Goal: Task Accomplishment & Management: Complete application form

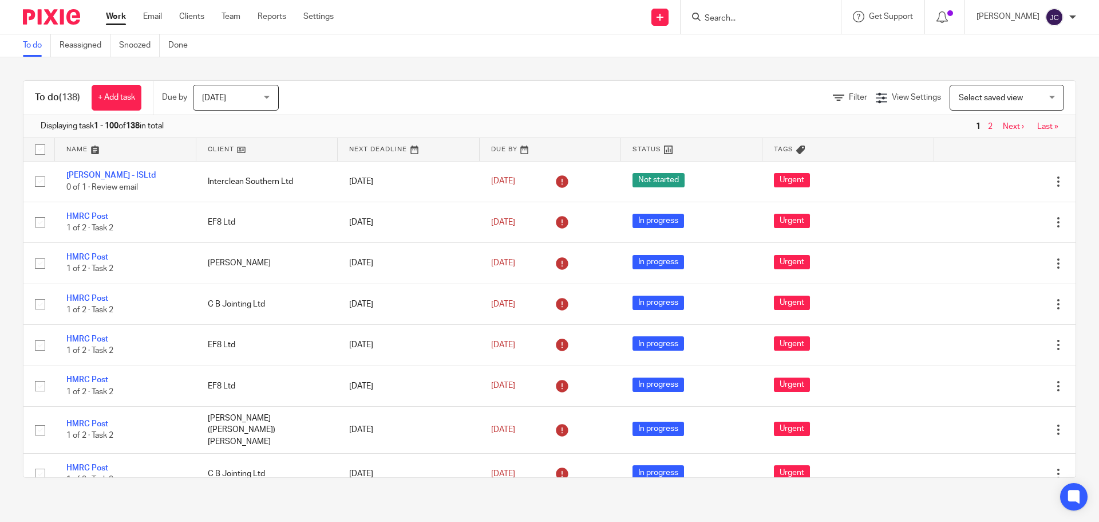
click at [783, 25] on div at bounding box center [761, 17] width 160 height 34
click at [774, 16] on input "Search" at bounding box center [755, 19] width 103 height 10
type input "hut"
click at [763, 49] on link at bounding box center [814, 49] width 226 height 26
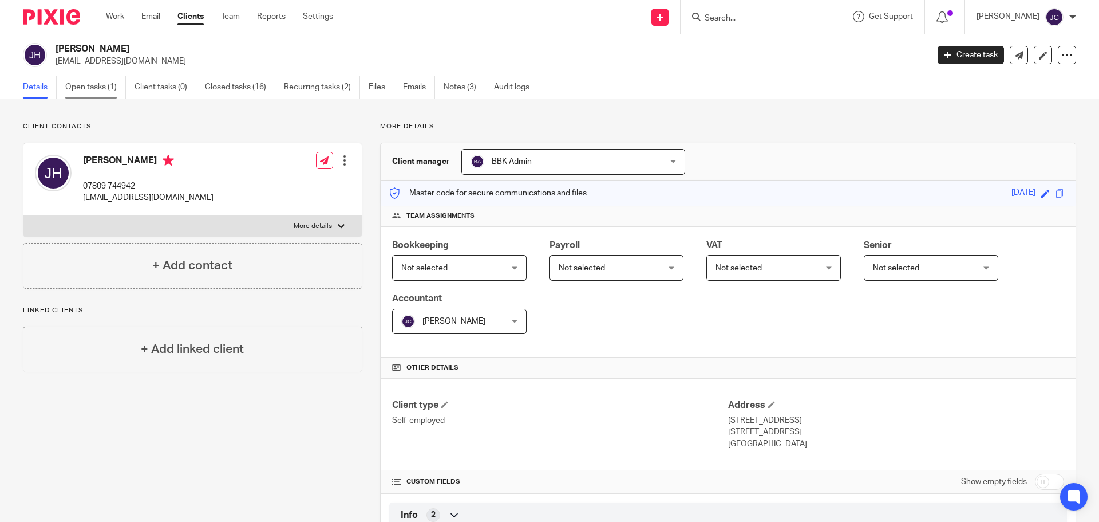
click at [89, 90] on link "Open tasks (1)" at bounding box center [95, 87] width 61 height 22
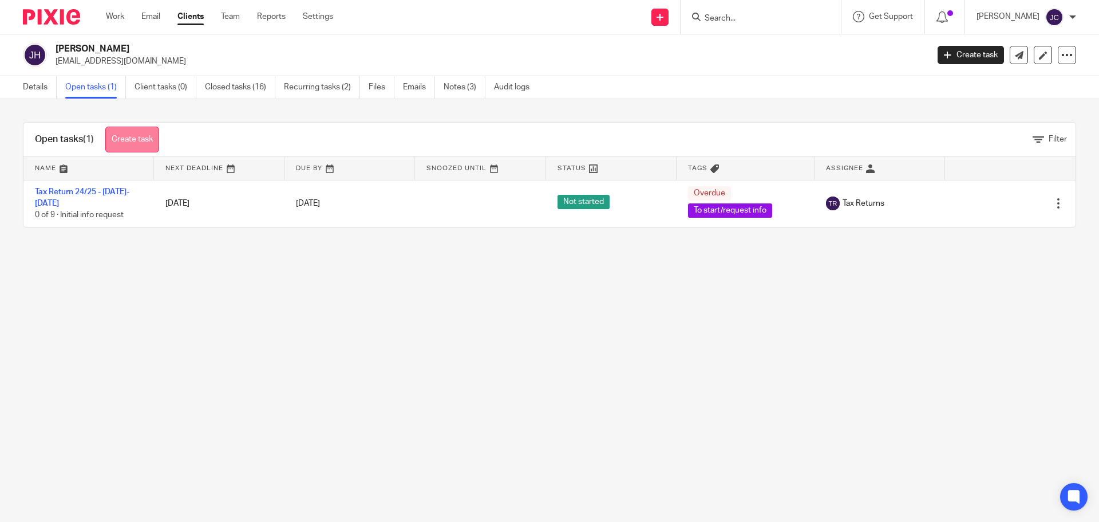
click at [124, 131] on link "Create task" at bounding box center [132, 140] width 54 height 26
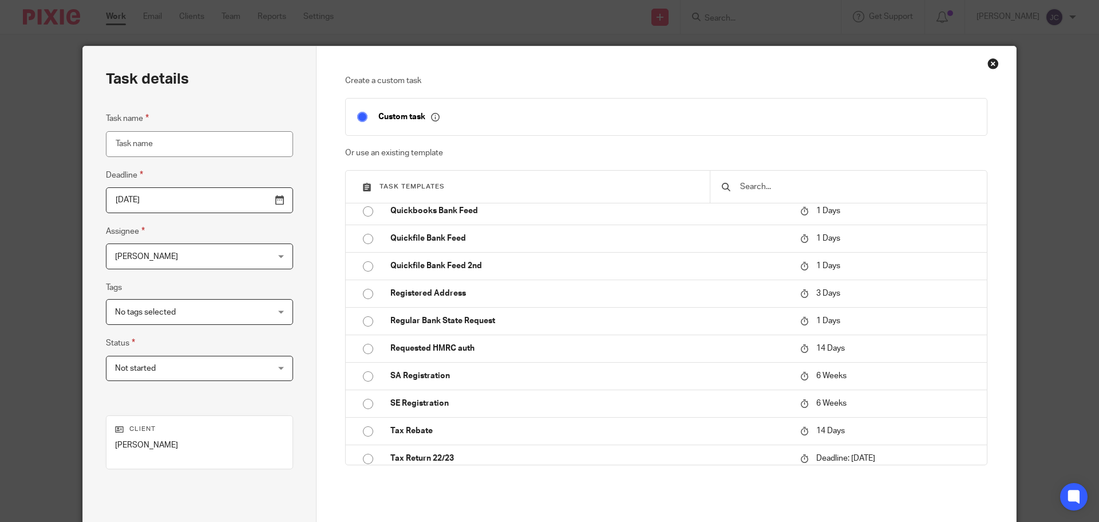
scroll to position [859, 0]
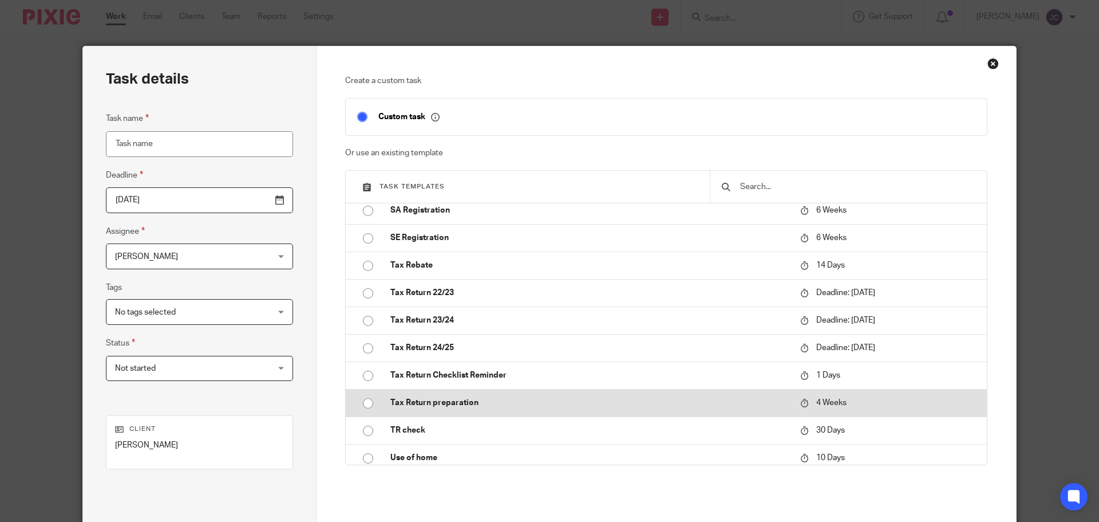
click at [360, 399] on input "radio" at bounding box center [368, 403] width 22 height 22
type input "2025-11-10"
type input "Tax Return preparation - [DATE]-[DATE]"
checkbox input "false"
radio input "false"
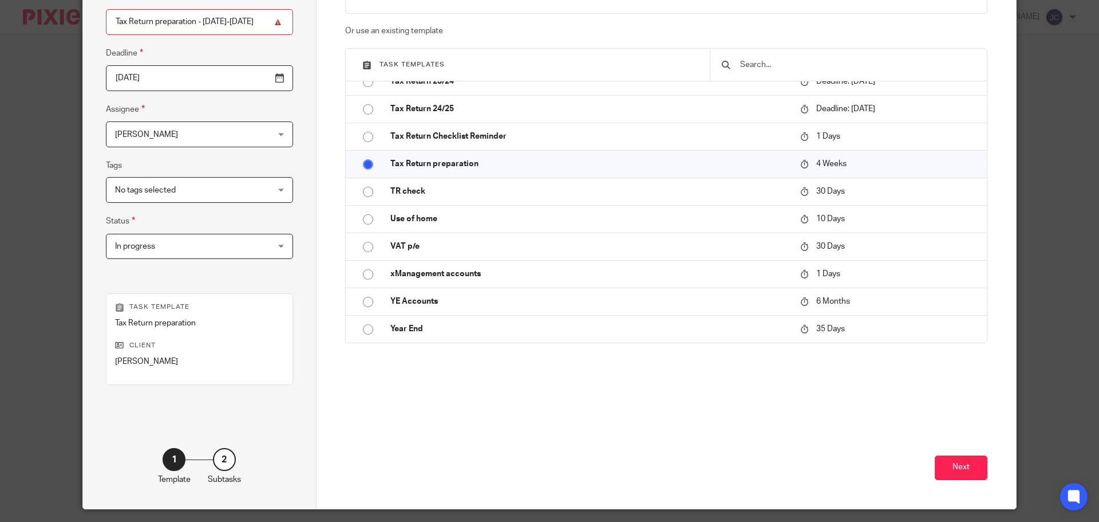
scroll to position [155, 0]
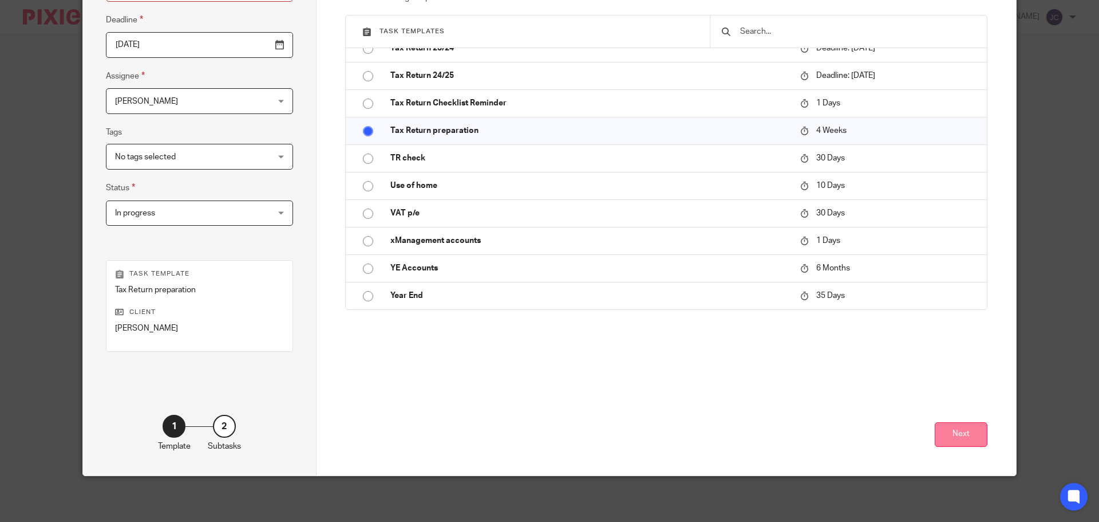
click at [949, 432] on button "Next" at bounding box center [961, 434] width 53 height 25
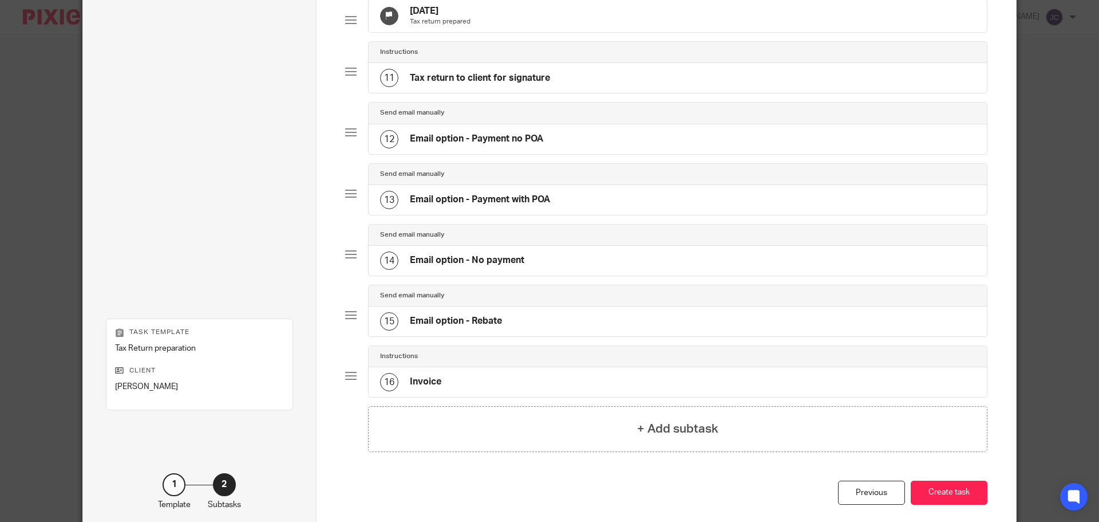
scroll to position [693, 0]
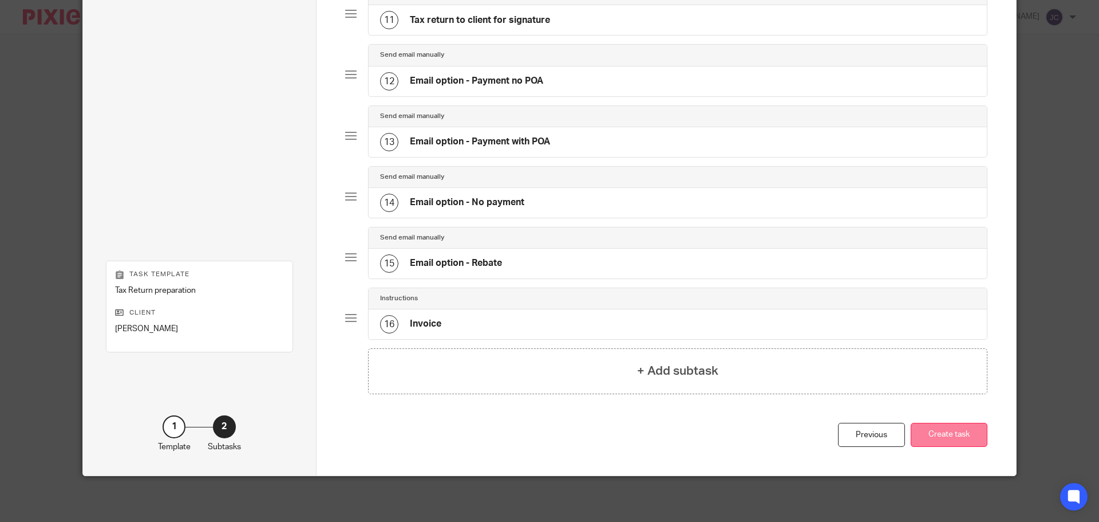
click at [958, 426] on button "Create task" at bounding box center [949, 435] width 77 height 25
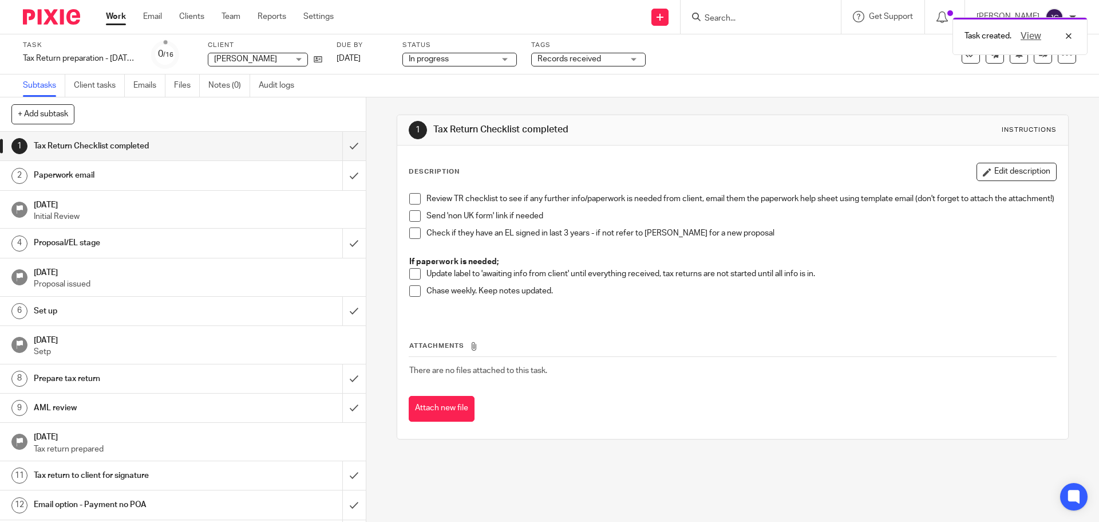
click at [409, 197] on span at bounding box center [414, 198] width 11 height 11
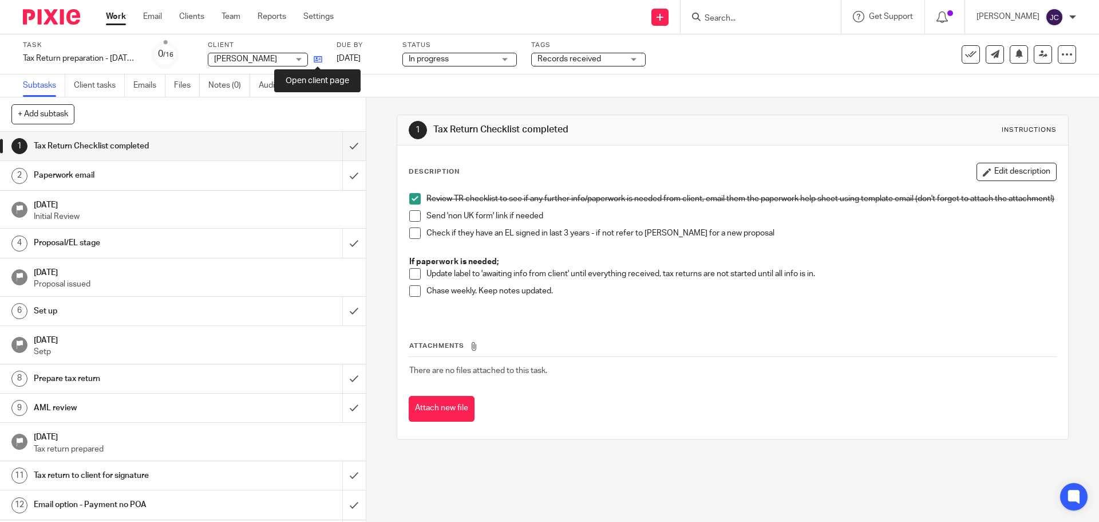
click at [316, 61] on icon at bounding box center [318, 59] width 9 height 9
click at [410, 239] on span at bounding box center [414, 232] width 11 height 11
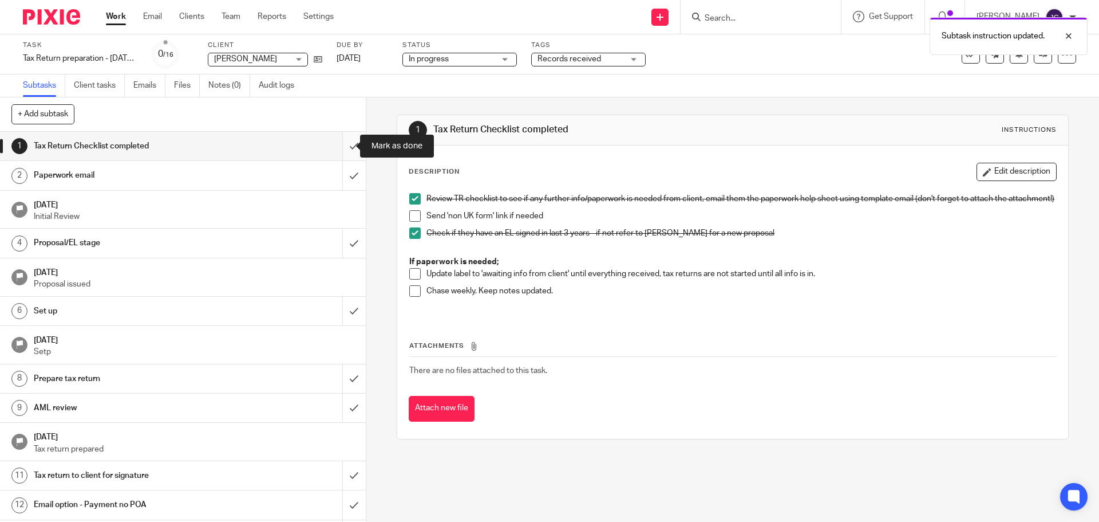
click at [342, 147] on input "submit" at bounding box center [183, 146] width 366 height 29
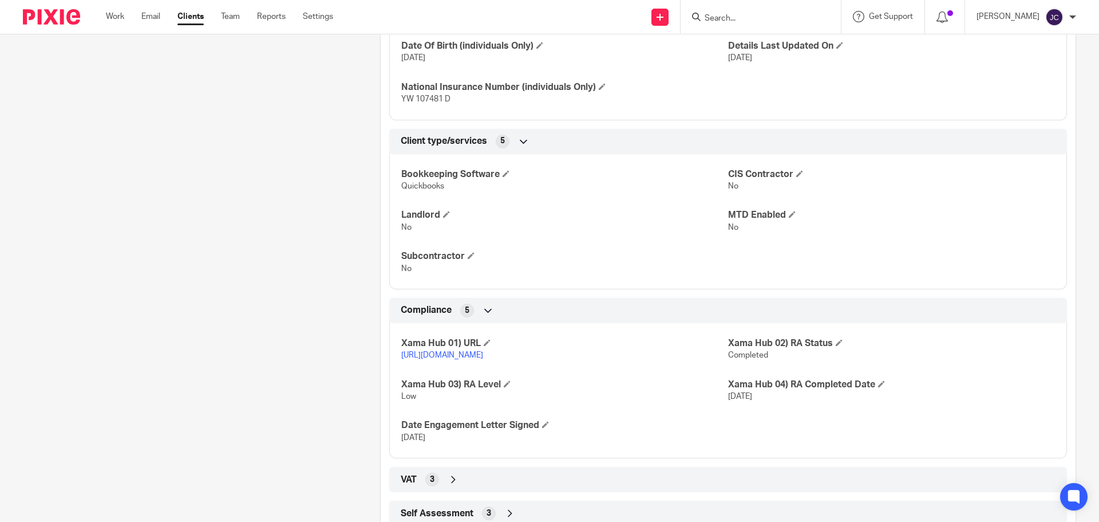
scroll to position [678, 0]
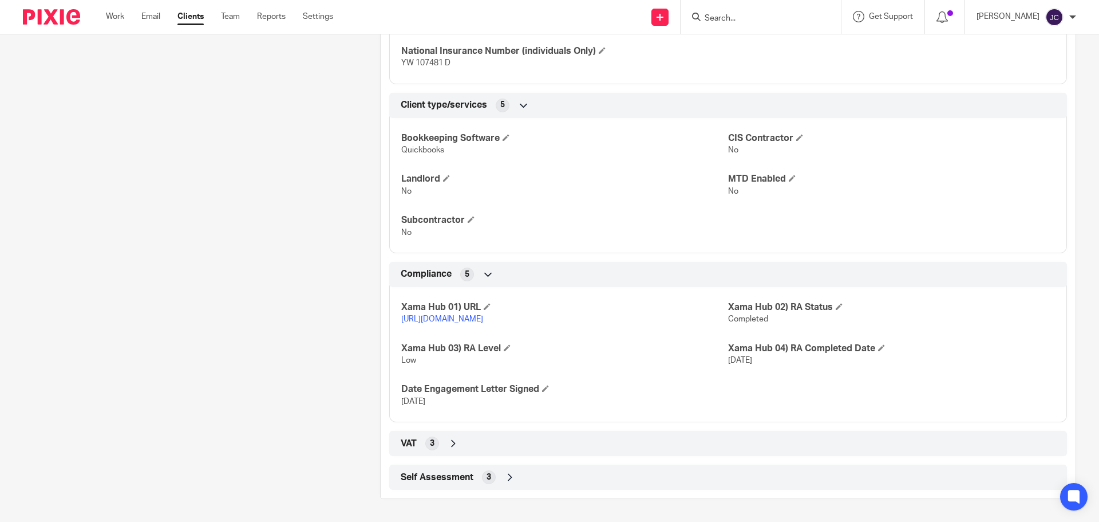
click at [483, 315] on link "https://platform.xamatech.com/portal/crm/clients/b7e3a6a0-c360-11ed-80d7-a97d21…" at bounding box center [442, 319] width 82 height 8
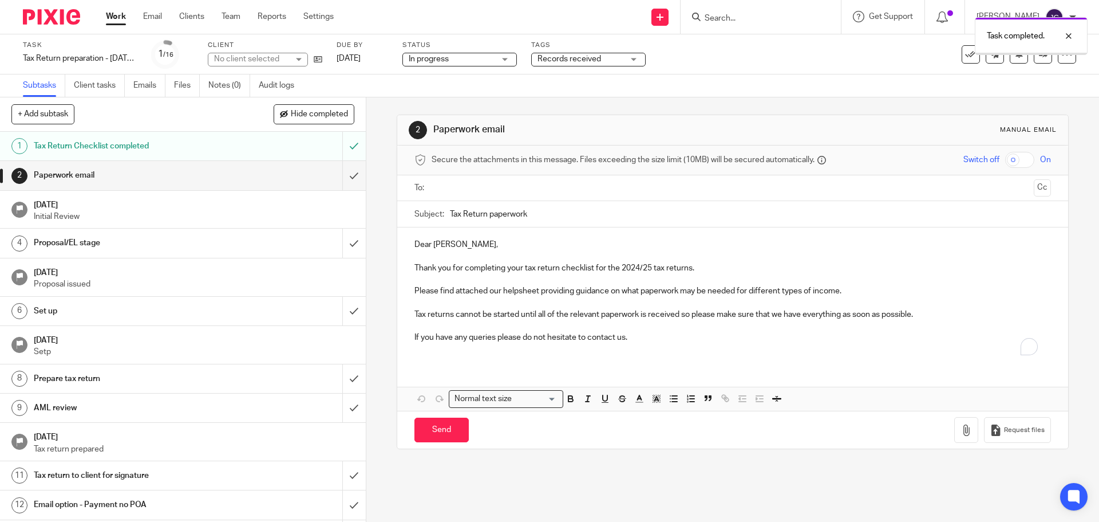
click at [338, 172] on input "submit" at bounding box center [183, 175] width 366 height 29
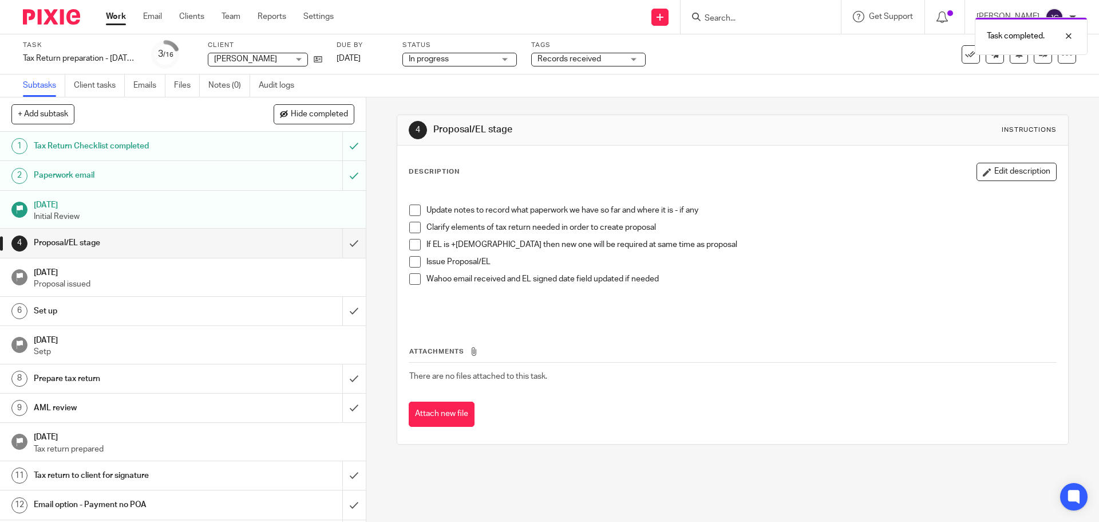
click at [415, 205] on span at bounding box center [414, 209] width 11 height 11
click at [411, 223] on span at bounding box center [414, 227] width 11 height 11
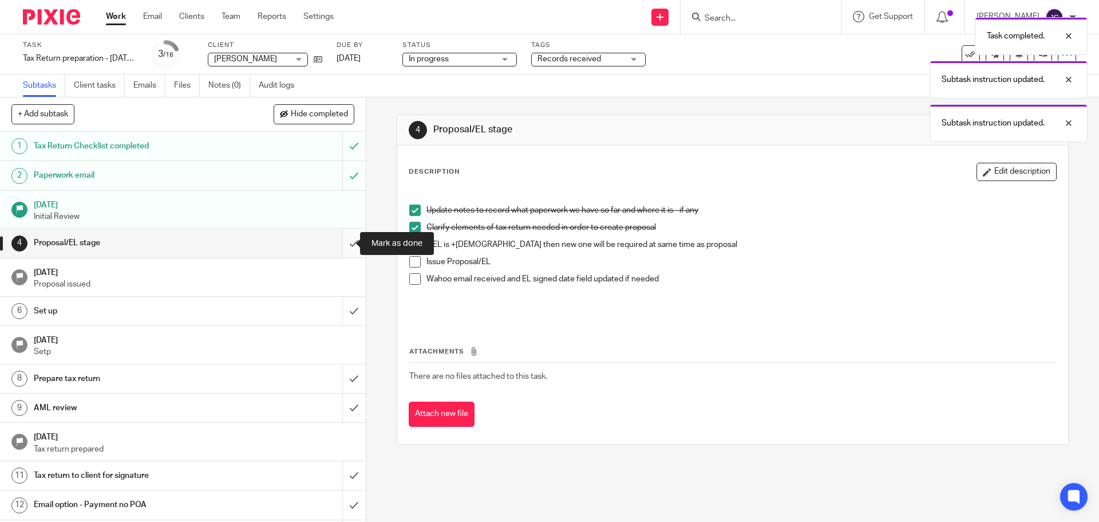
click at [342, 247] on input "submit" at bounding box center [183, 242] width 366 height 29
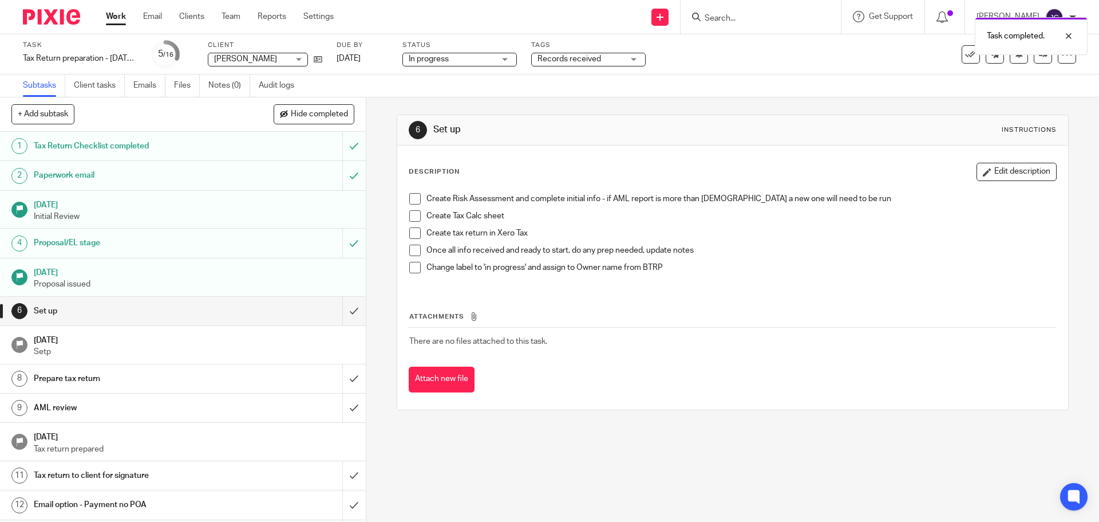
click at [411, 218] on span at bounding box center [414, 215] width 11 height 11
click at [410, 235] on span at bounding box center [414, 232] width 11 height 11
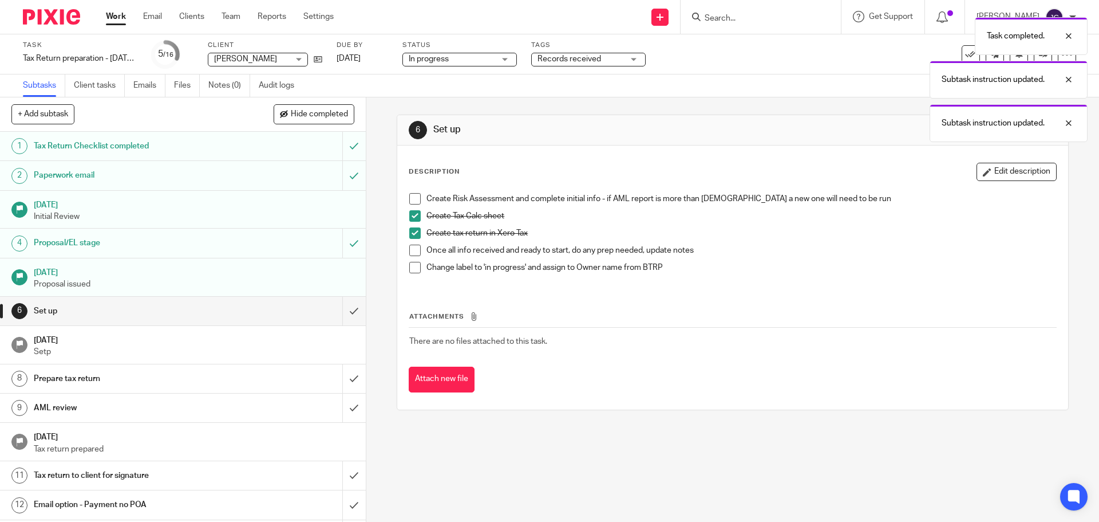
click at [404, 261] on div "Create Risk Assessment and complete initial info - if AML report is more than […" at bounding box center [733, 237] width 658 height 100
click at [413, 253] on span at bounding box center [414, 249] width 11 height 11
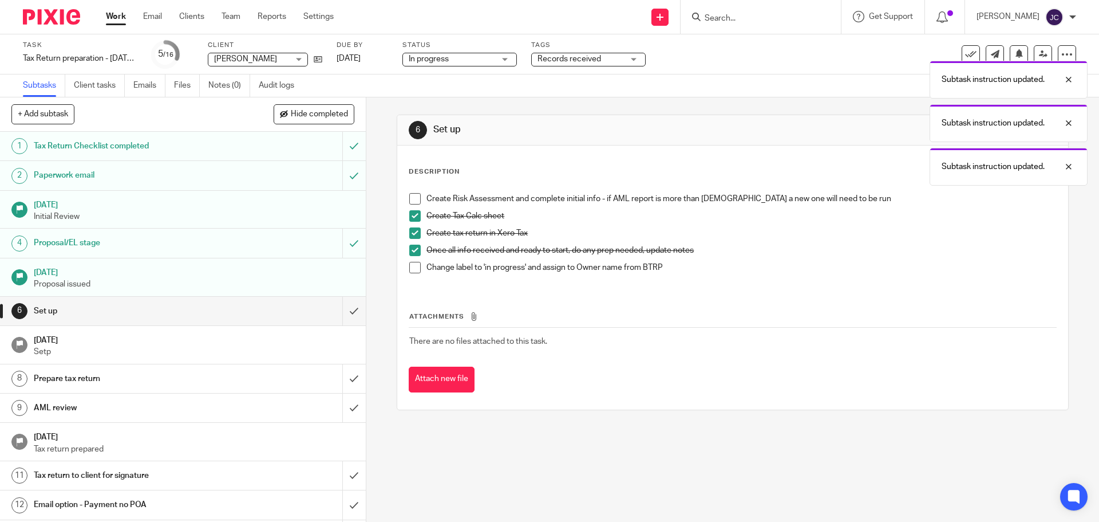
click at [409, 265] on span at bounding box center [414, 267] width 11 height 11
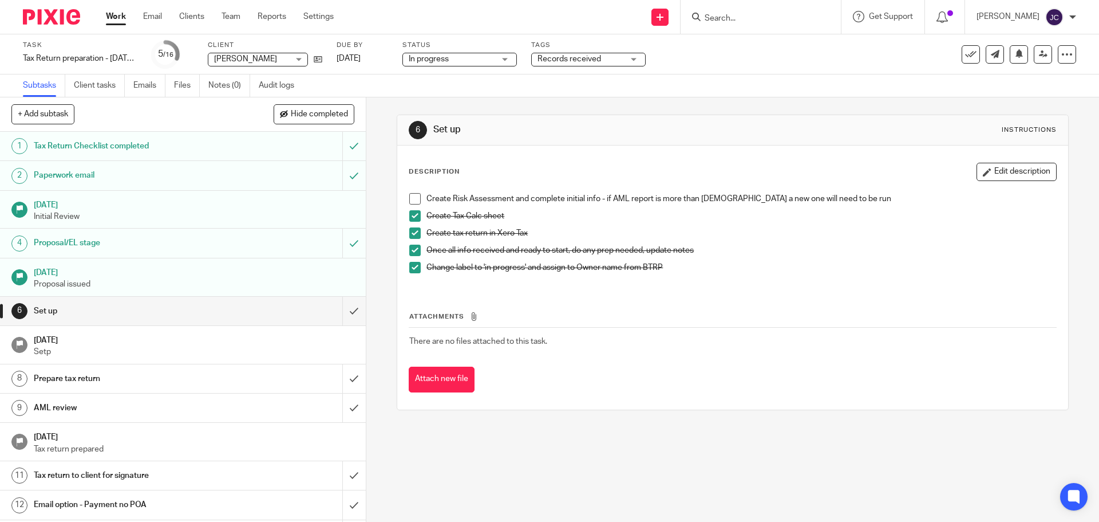
click at [409, 199] on span at bounding box center [414, 198] width 11 height 11
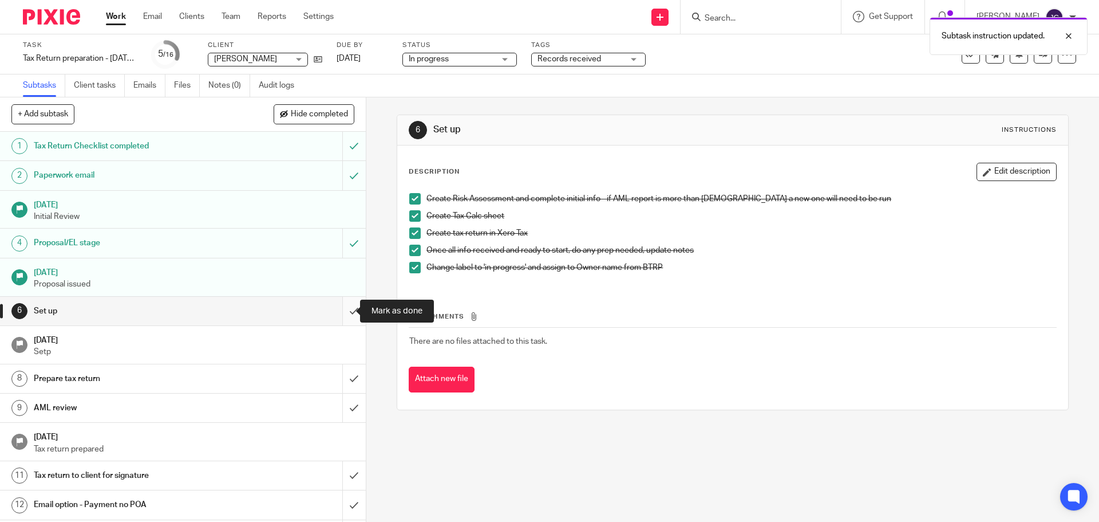
click at [338, 310] on input "submit" at bounding box center [183, 311] width 366 height 29
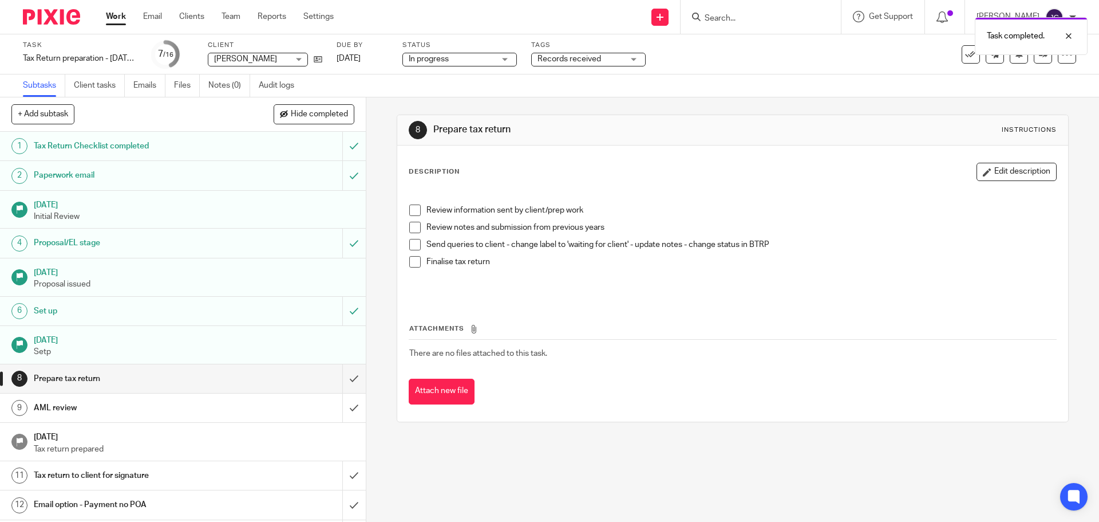
click at [413, 211] on span at bounding box center [414, 209] width 11 height 11
click at [416, 226] on span at bounding box center [414, 227] width 11 height 11
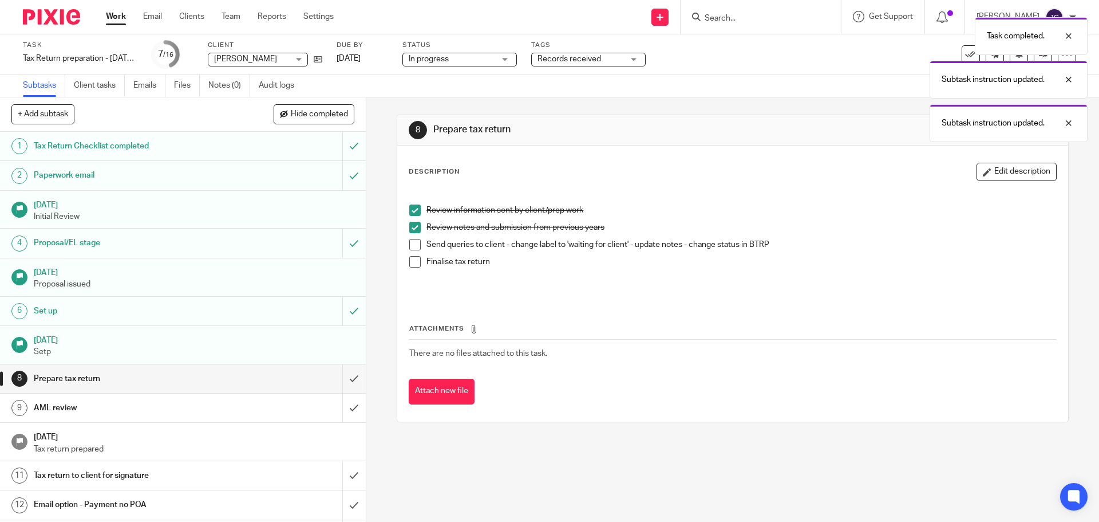
click at [412, 245] on span at bounding box center [414, 244] width 11 height 11
click at [562, 60] on div "Task completed. Subtask instruction updated. Subtask instruction updated. Subta…" at bounding box center [819, 98] width 538 height 174
click at [566, 56] on div "Task completed. Subtask instruction updated. Subtask instruction updated. Subta…" at bounding box center [819, 98] width 538 height 174
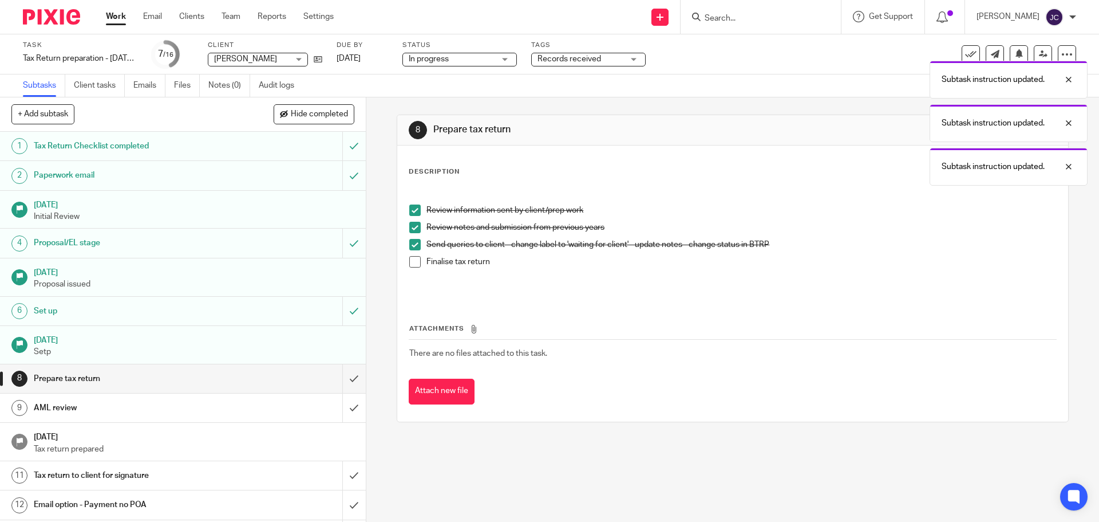
click at [637, 57] on div "Task completed. Subtask instruction updated. Subtask instruction updated. Subta…" at bounding box center [819, 98] width 538 height 174
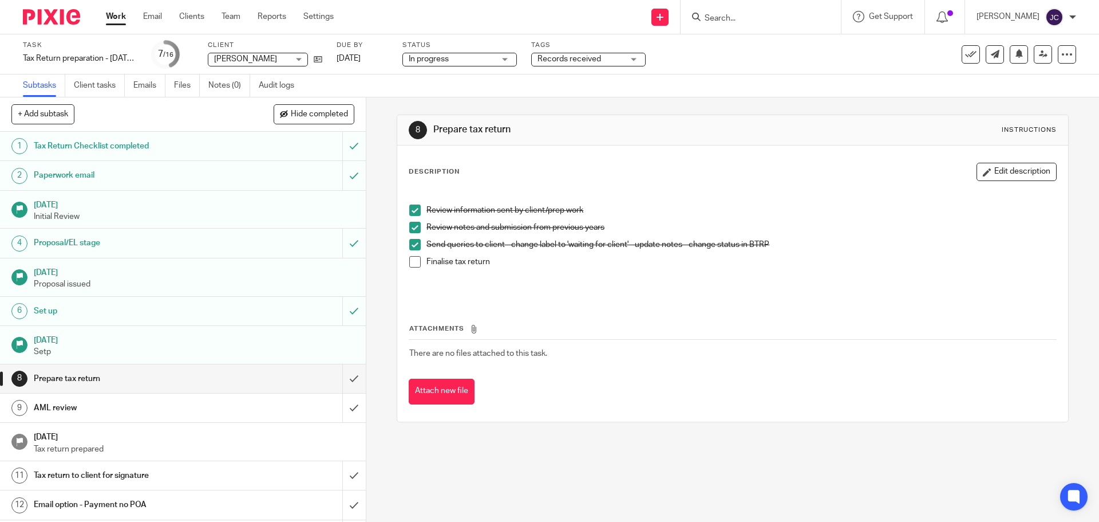
click at [630, 57] on div "Records received" at bounding box center [588, 60] width 115 height 14
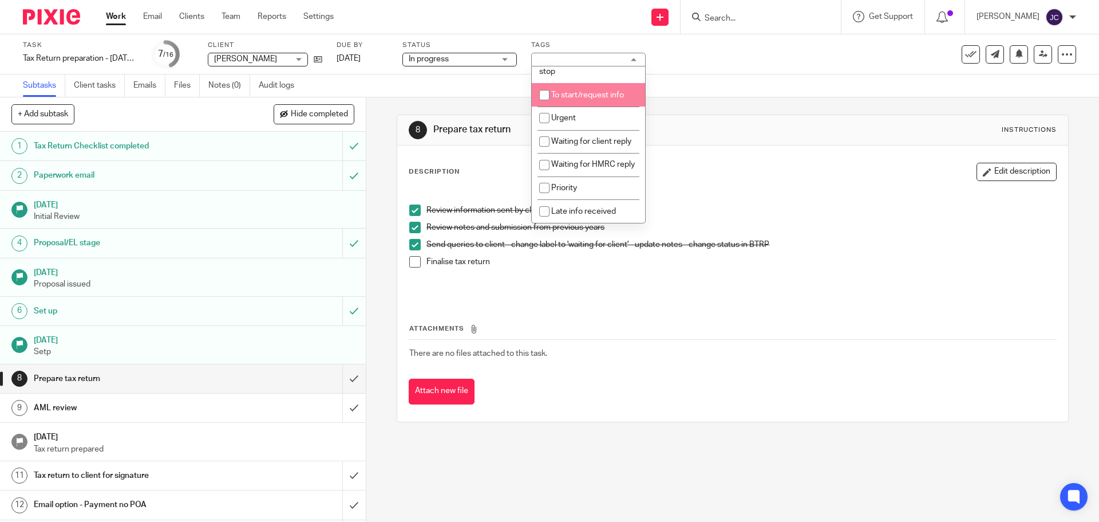
scroll to position [274, 0]
click at [605, 130] on li "Waiting for client reply" at bounding box center [588, 141] width 113 height 23
checkbox input "true"
click at [736, 160] on div "Description Edit description Review information sent by client/prep work Review…" at bounding box center [732, 283] width 670 height 276
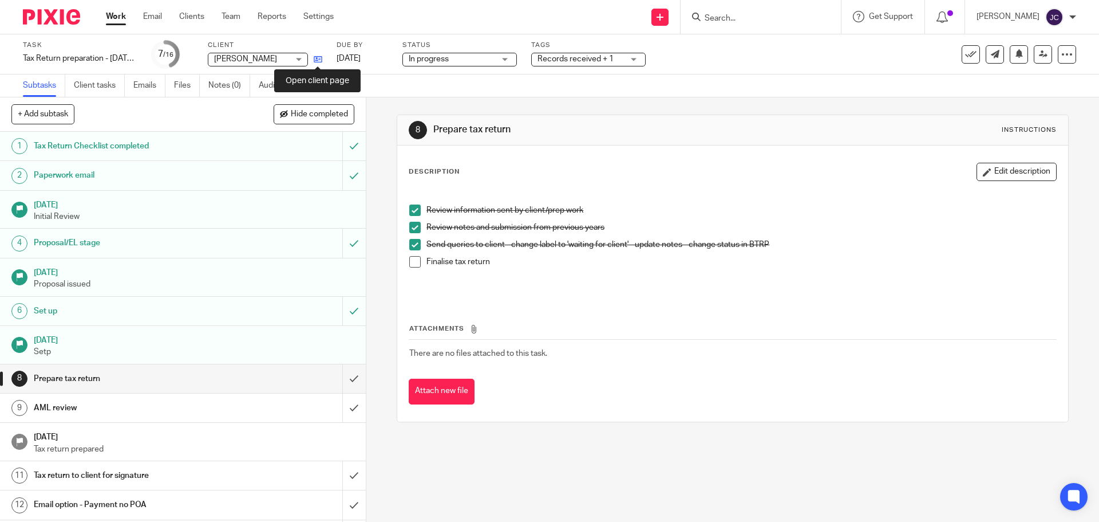
click at [317, 60] on icon at bounding box center [318, 59] width 9 height 9
click at [726, 18] on input "Search" at bounding box center [755, 19] width 103 height 10
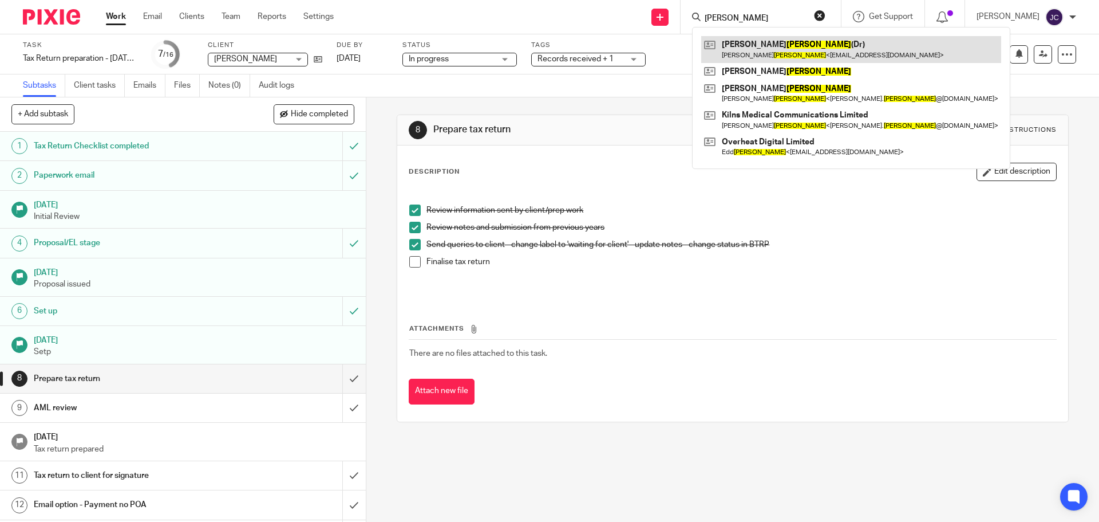
type input "ayers"
click at [761, 50] on link at bounding box center [851, 49] width 300 height 26
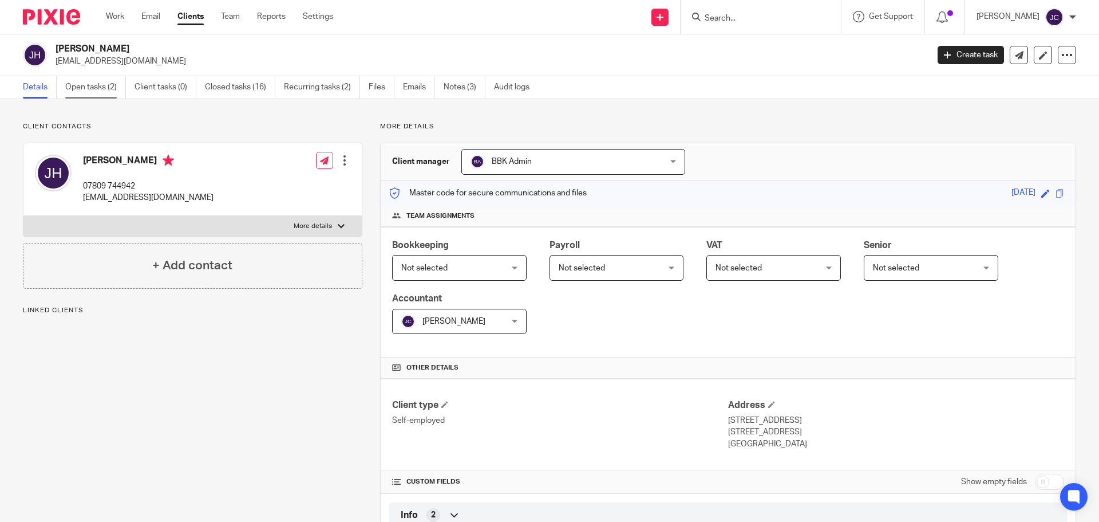
click at [101, 87] on link "Open tasks (2)" at bounding box center [95, 87] width 61 height 22
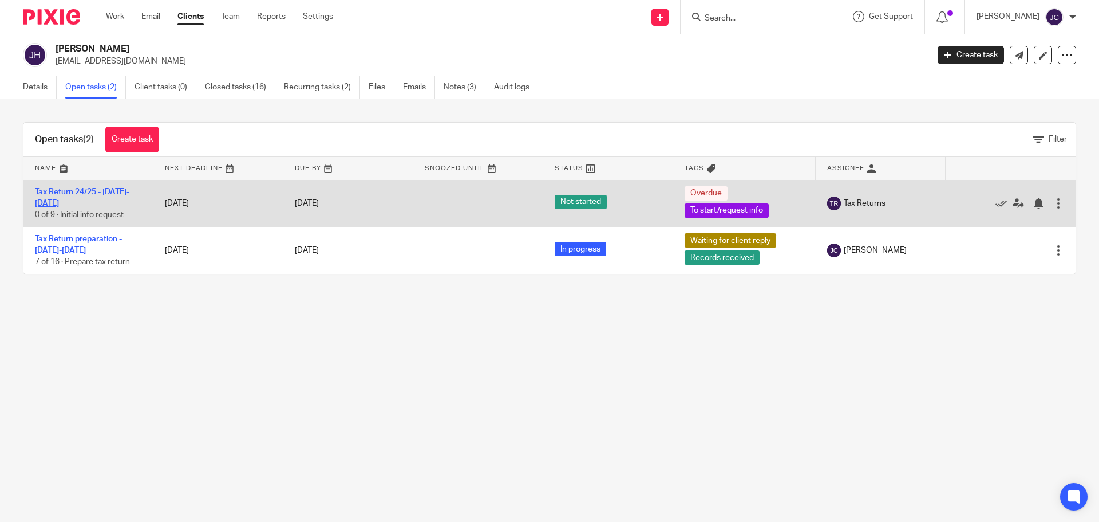
click at [81, 190] on link "Tax Return 24/25 - [DATE]-[DATE]" at bounding box center [82, 197] width 94 height 19
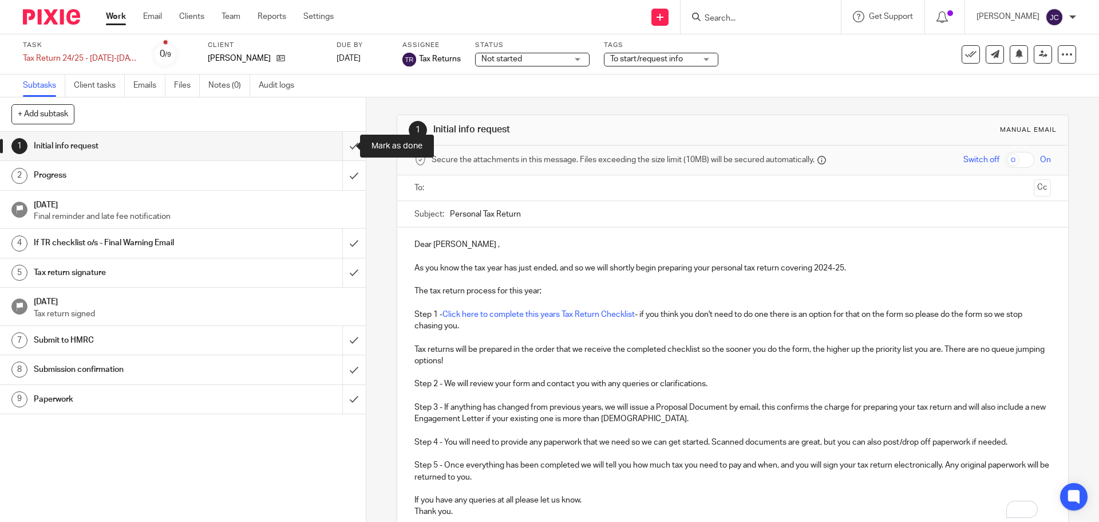
click at [341, 150] on input "submit" at bounding box center [183, 146] width 366 height 29
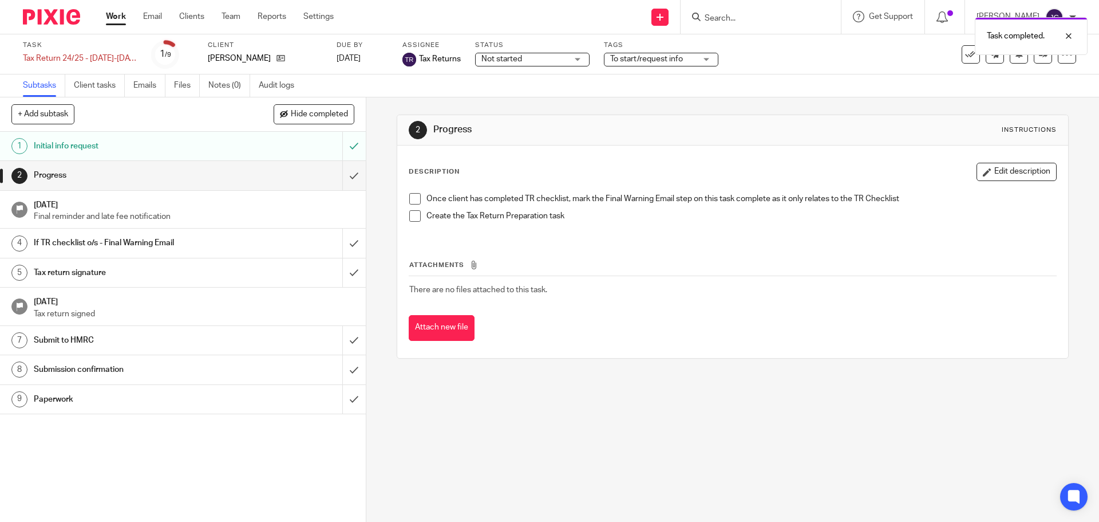
drag, startPoint x: 412, startPoint y: 199, endPoint x: 414, endPoint y: 212, distance: 13.9
click at [412, 200] on span at bounding box center [414, 198] width 11 height 11
click at [413, 214] on span at bounding box center [414, 215] width 11 height 11
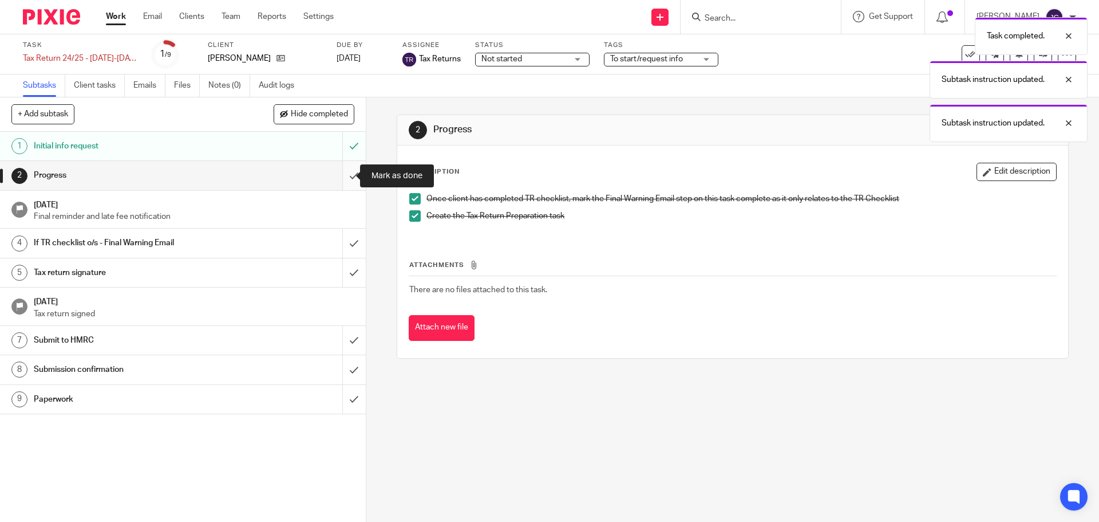
click at [340, 176] on input "submit" at bounding box center [183, 175] width 366 height 29
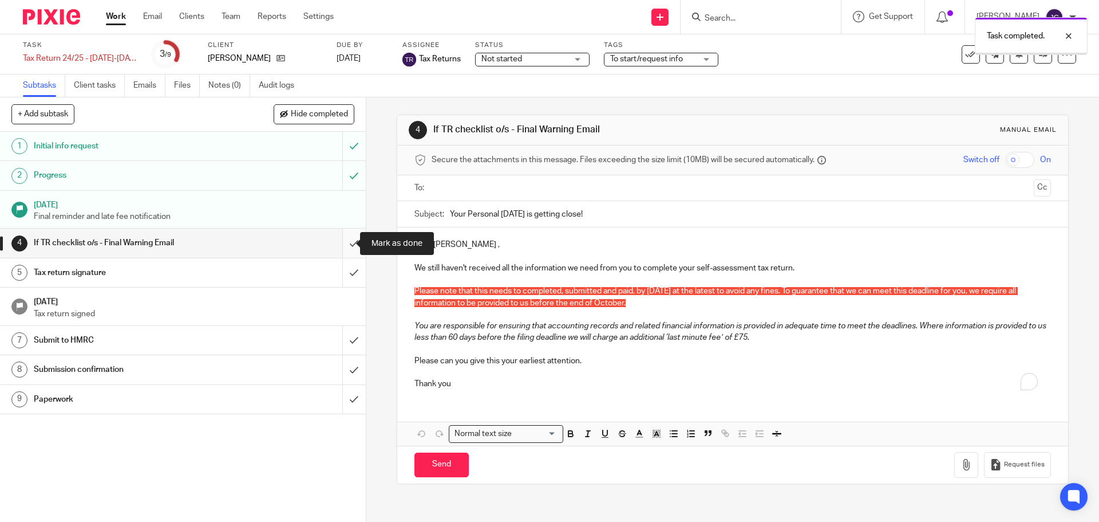
click at [342, 235] on input "submit" at bounding box center [183, 242] width 366 height 29
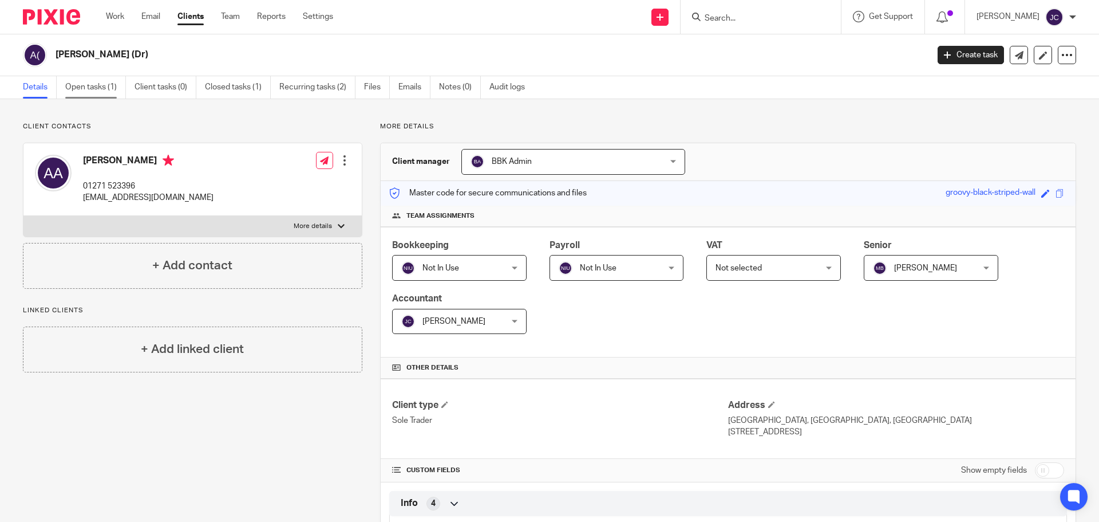
click at [97, 80] on link "Open tasks (1)" at bounding box center [95, 87] width 61 height 22
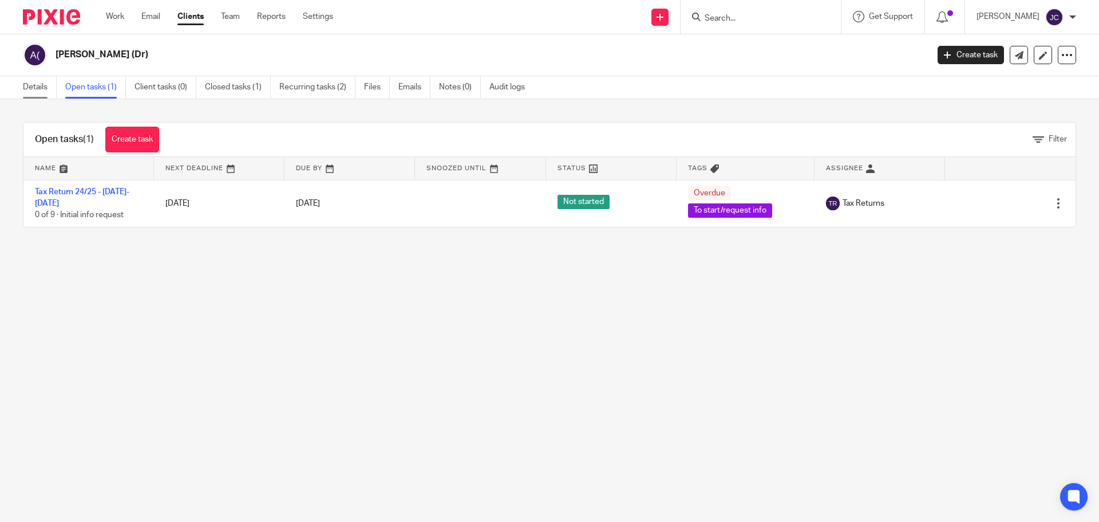
click at [31, 89] on link "Details" at bounding box center [40, 87] width 34 height 22
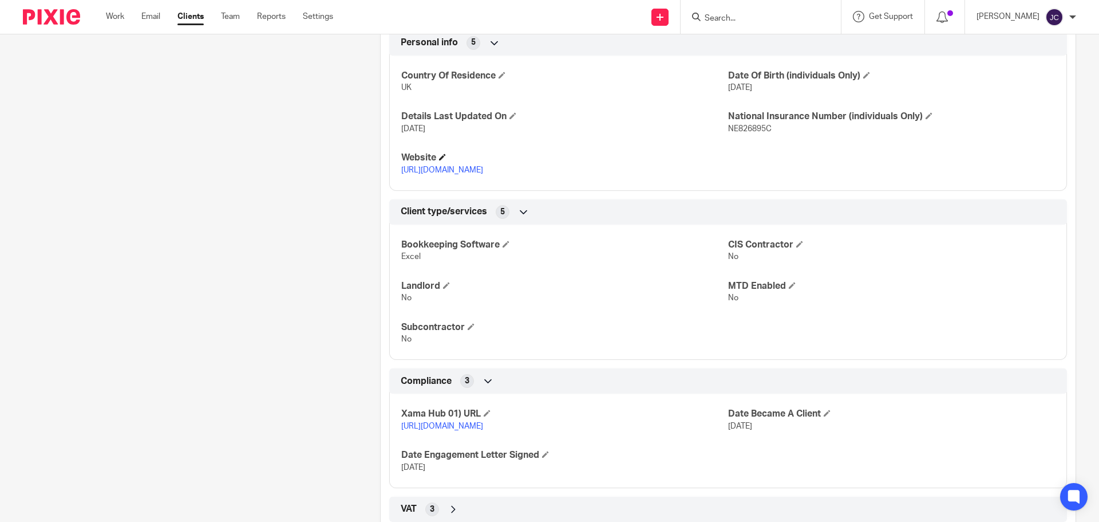
scroll to position [666, 0]
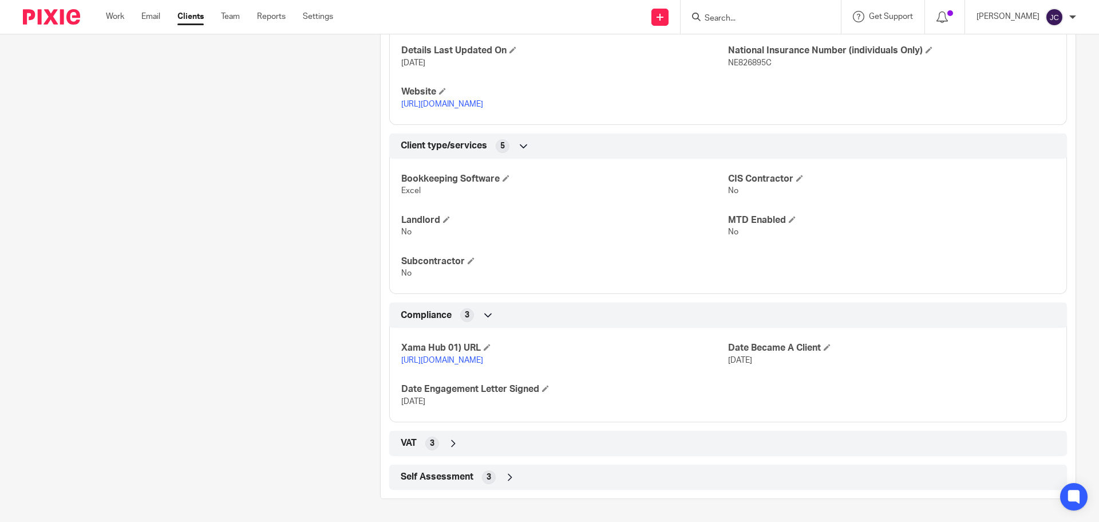
click at [621, 486] on div "Self Assessment 3" at bounding box center [728, 476] width 661 height 19
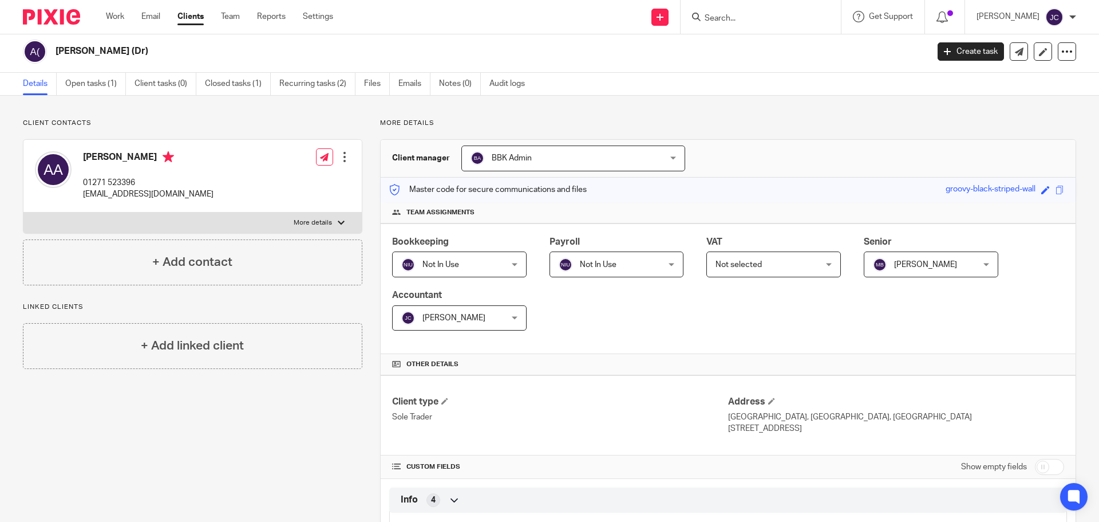
scroll to position [0, 0]
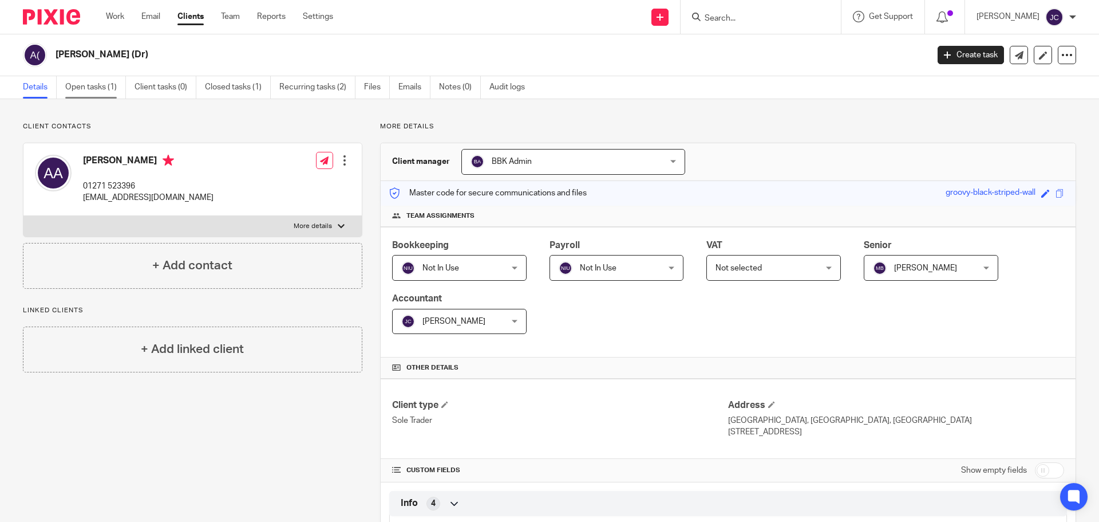
click at [97, 86] on link "Open tasks (1)" at bounding box center [95, 87] width 61 height 22
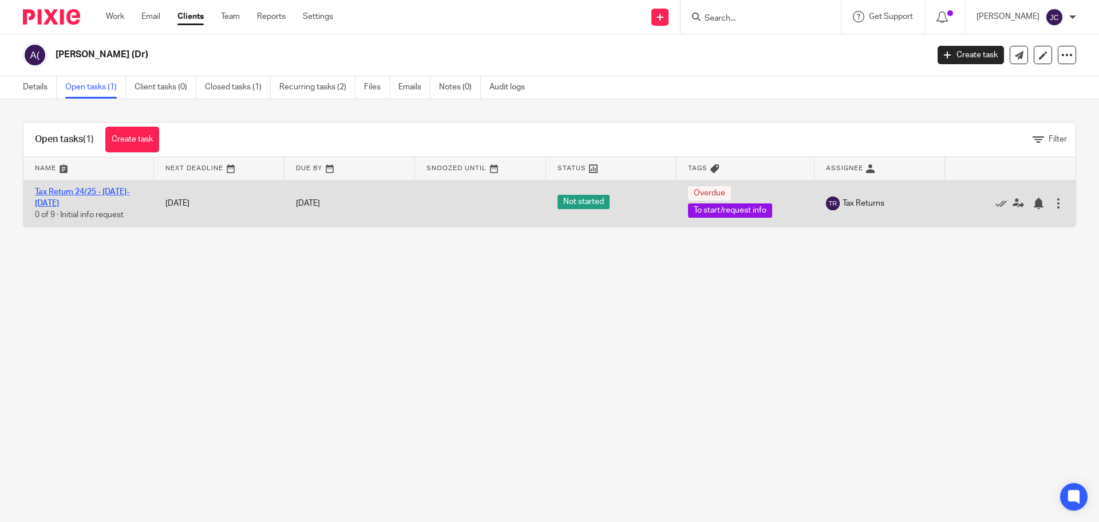
click at [90, 189] on link "Tax Return 24/25 - [DATE]-[DATE]" at bounding box center [82, 197] width 94 height 19
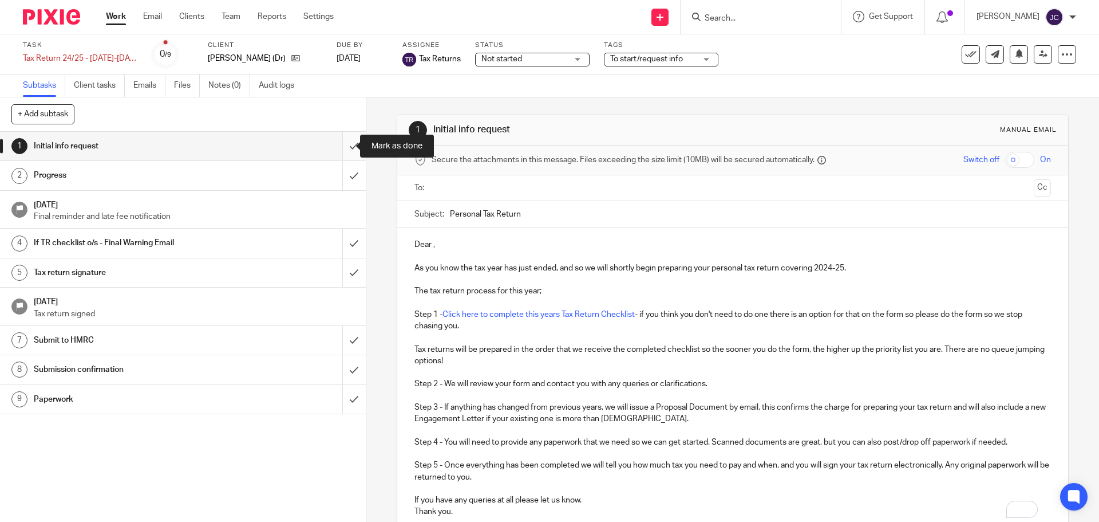
click at [340, 149] on input "submit" at bounding box center [183, 146] width 366 height 29
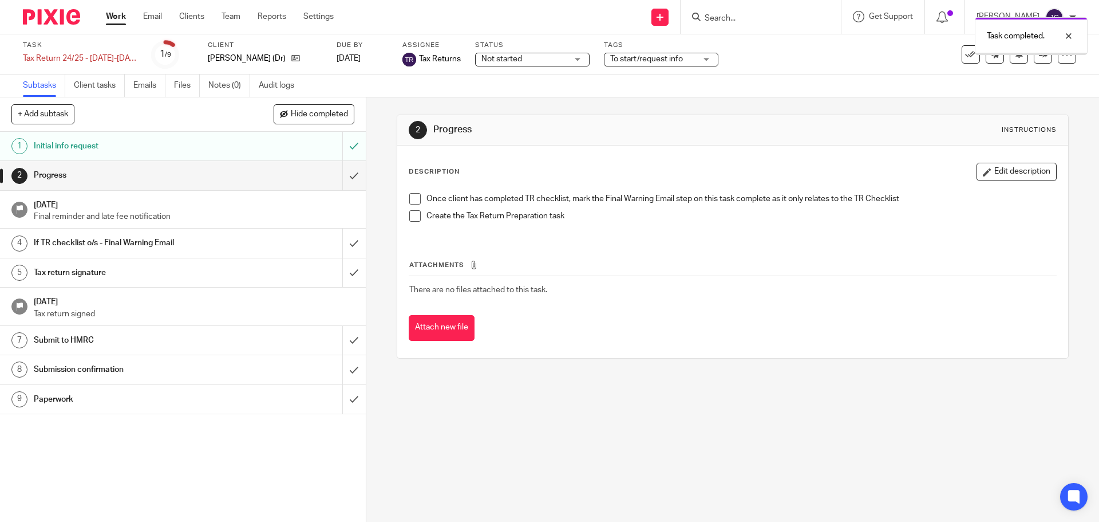
click at [411, 200] on span at bounding box center [414, 198] width 11 height 11
click at [409, 212] on span at bounding box center [414, 215] width 11 height 11
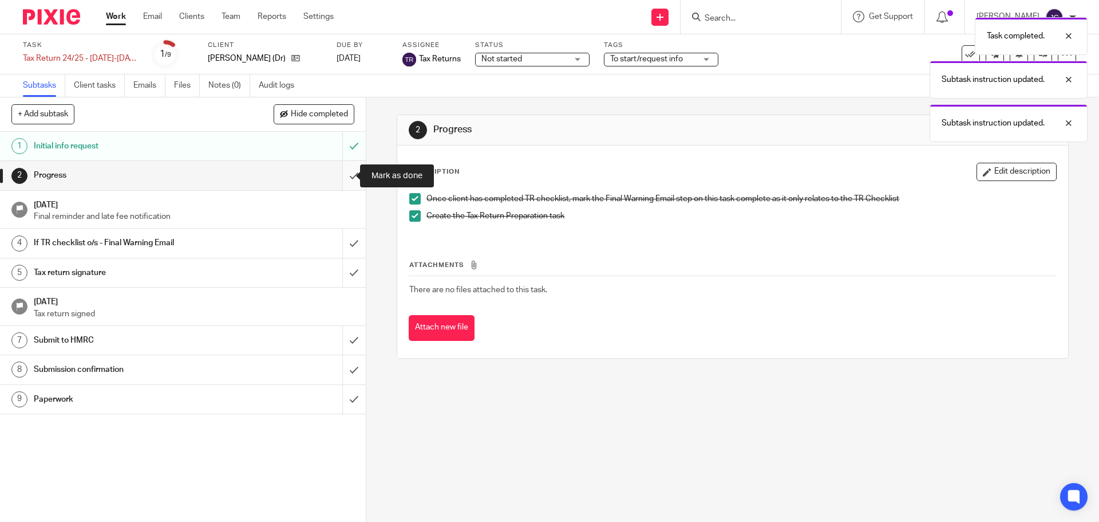
click at [344, 177] on input "submit" at bounding box center [183, 175] width 366 height 29
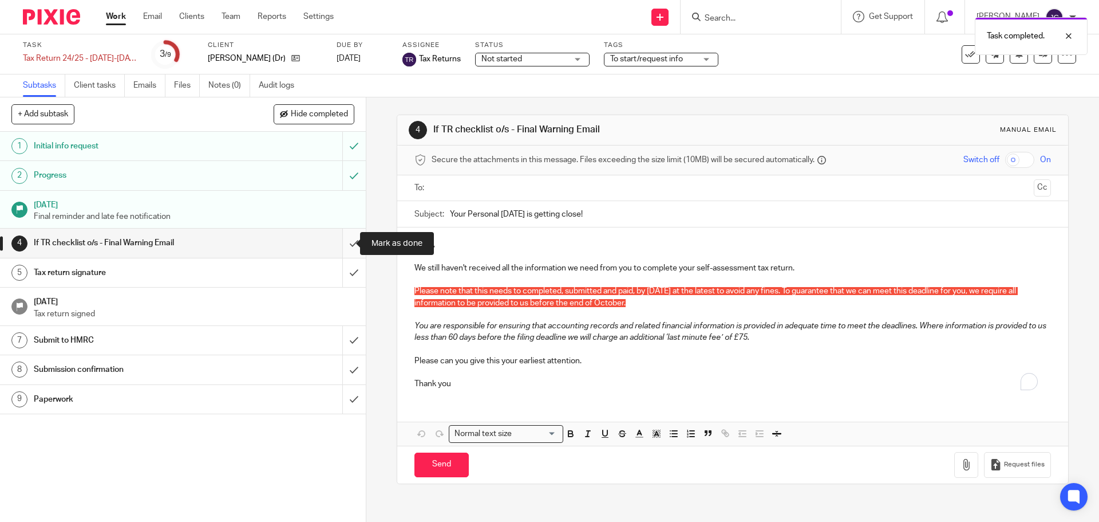
click at [343, 241] on input "submit" at bounding box center [183, 242] width 366 height 29
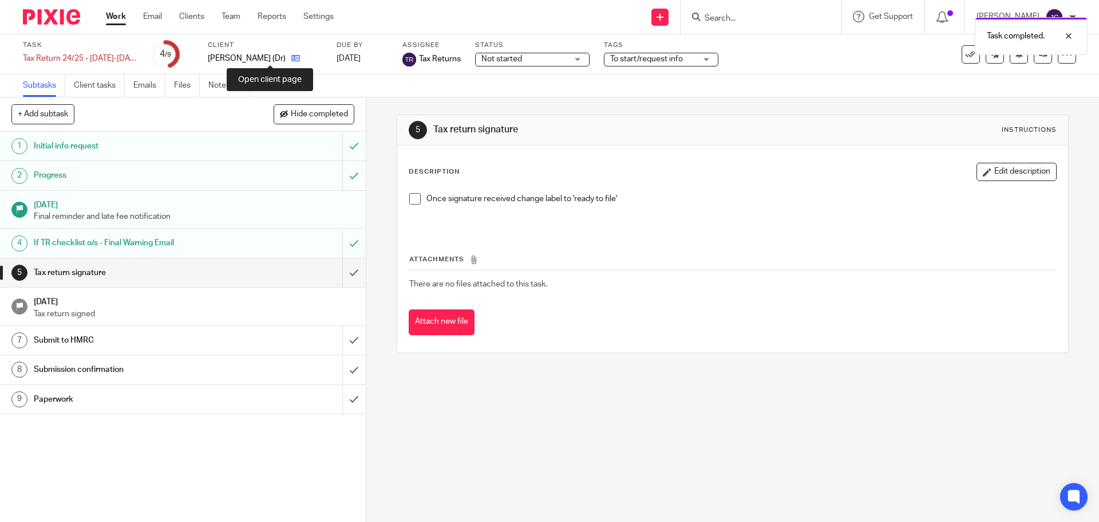
click at [291, 60] on icon at bounding box center [295, 58] width 9 height 9
